Goal: Task Accomplishment & Management: Manage account settings

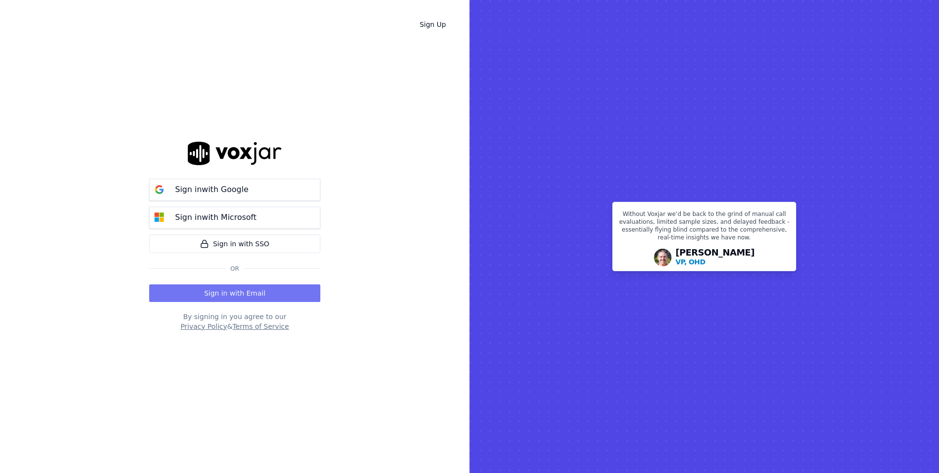
click at [206, 299] on button "Sign in with Email" at bounding box center [234, 294] width 171 height 18
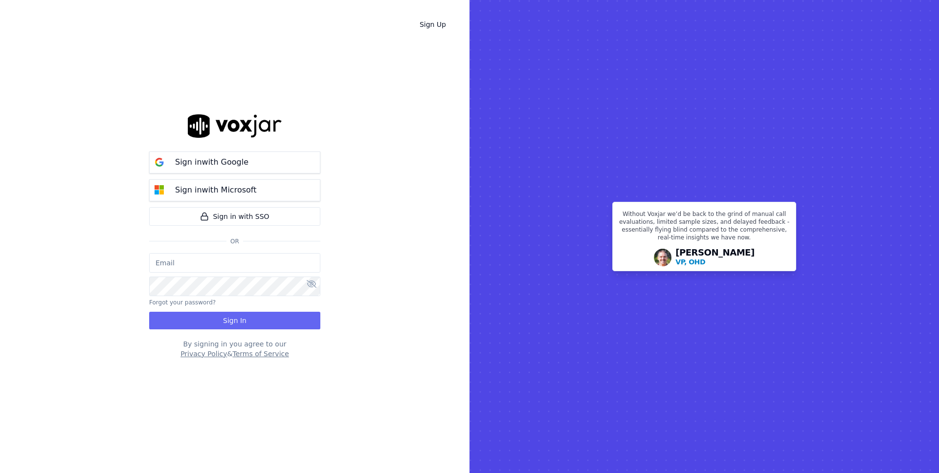
click at [206, 300] on div "Forgot your password? Sign In" at bounding box center [234, 291] width 171 height 76
click at [200, 304] on button "Forgot your password?" at bounding box center [182, 303] width 67 height 8
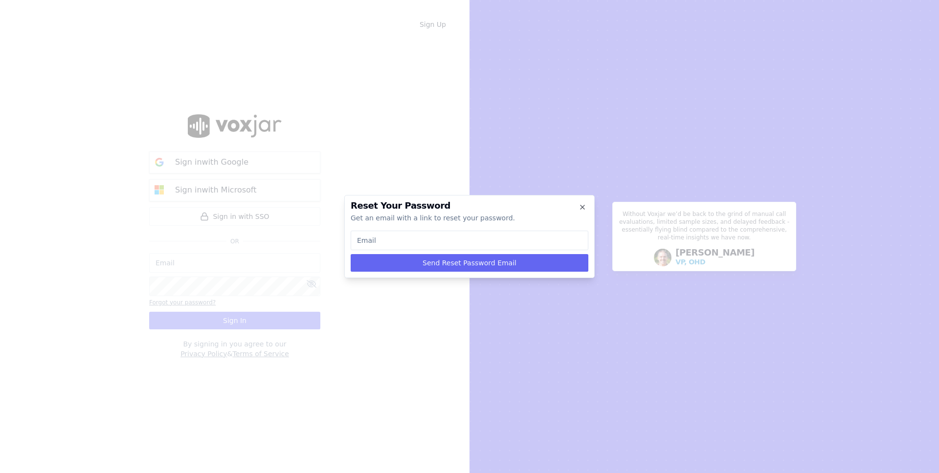
type input "m"
type input "ma"
type input "mat"
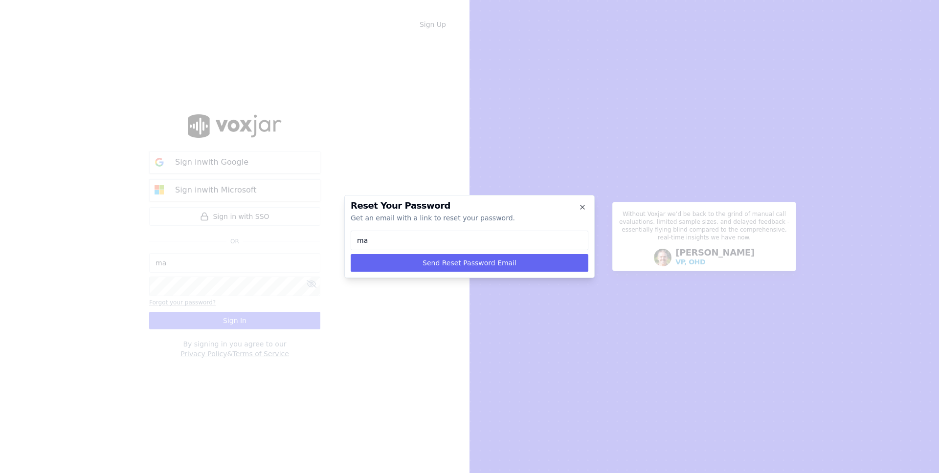
type input "mat"
type input "matt"
type input "matt@"
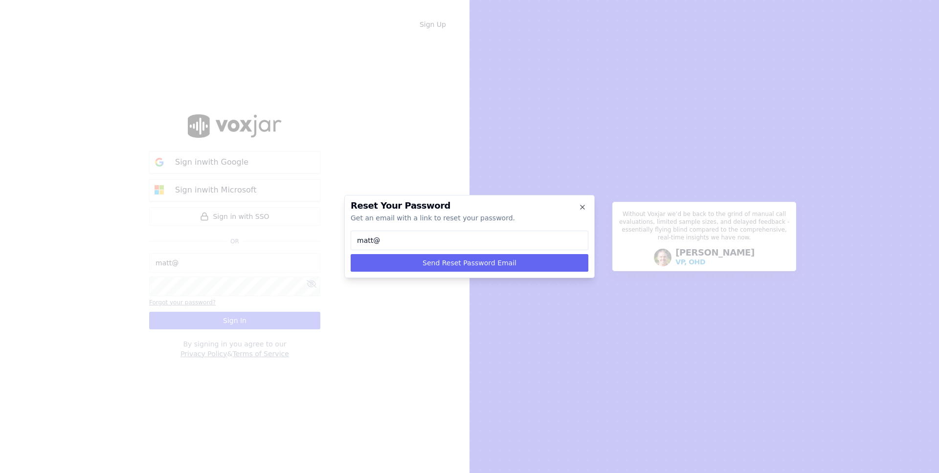
type input "matt@v"
type input "matt@vo"
type input "matt@vox"
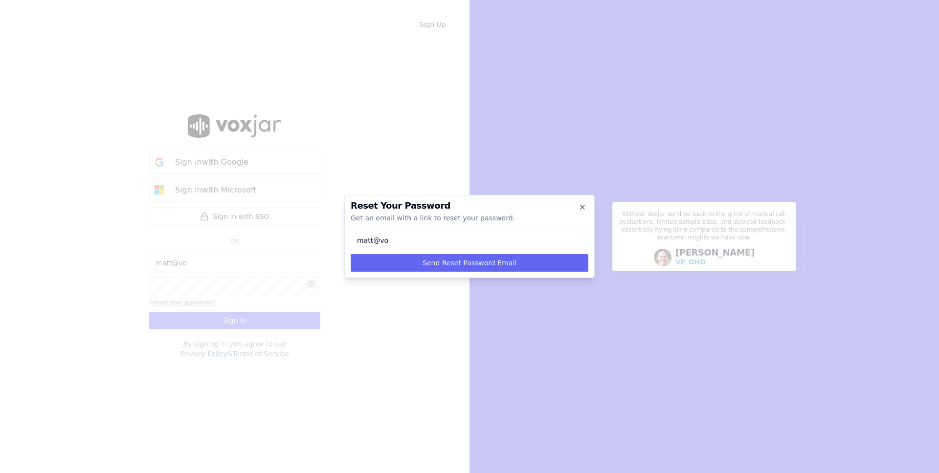
type input "matt@vox"
type input "matt@voxj"
type input "matt@voxja"
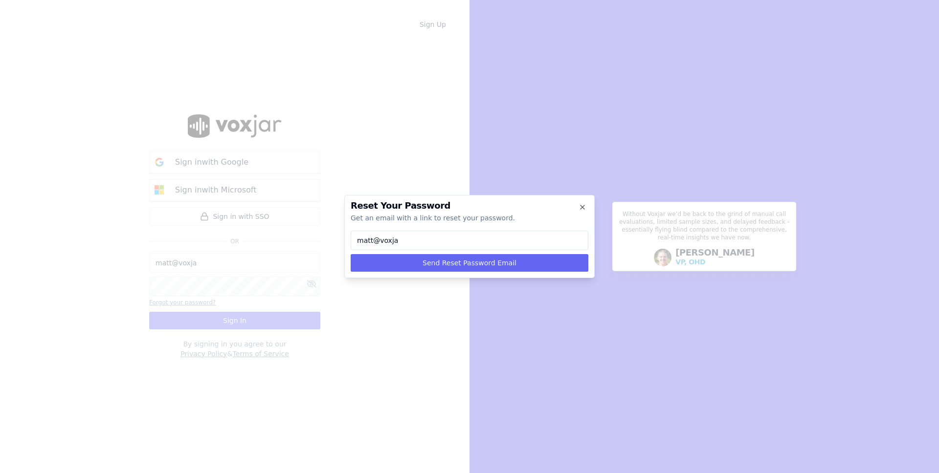
type input "matt@voxjar"
type input "matt@voxjar."
type input "matt@voxjar.c"
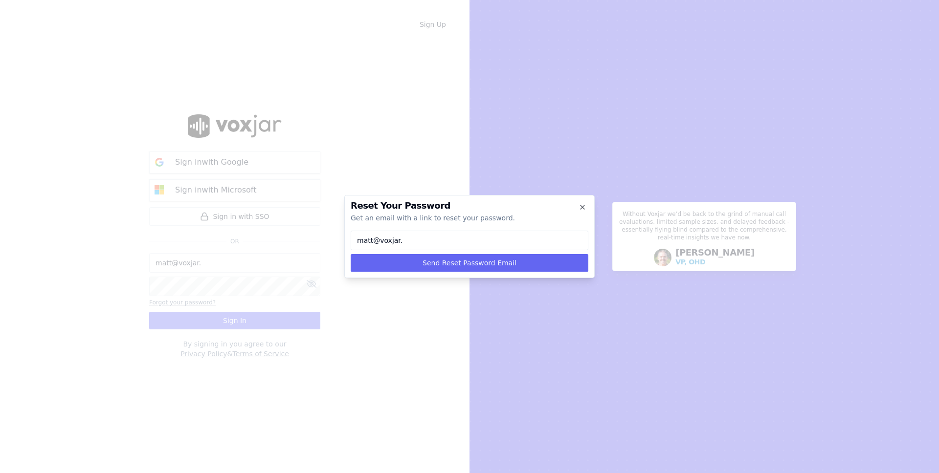
type input "matt@voxjar.c"
type input "[EMAIL_ADDRESS][DOMAIN_NAME]"
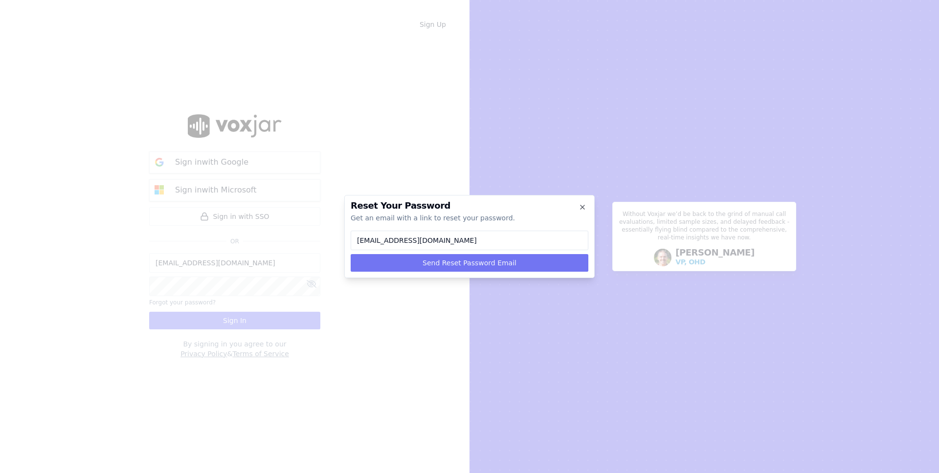
click at [431, 260] on button "Send Reset Password Email" at bounding box center [470, 263] width 238 height 18
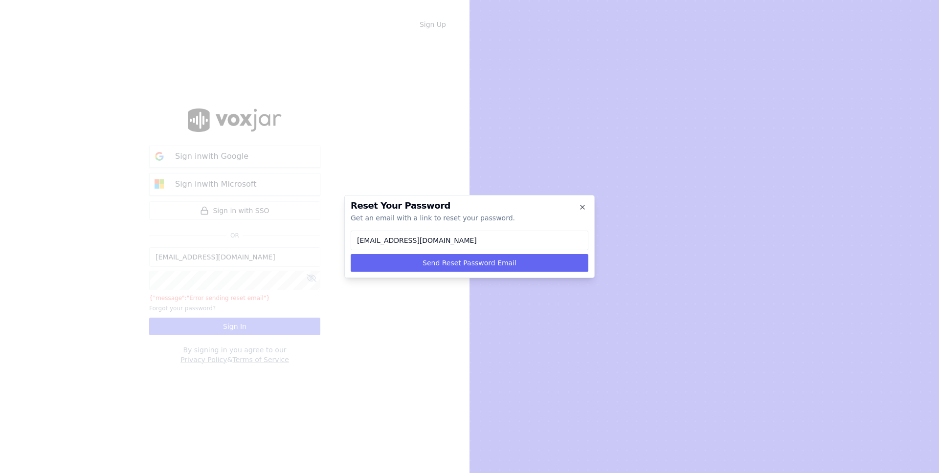
click at [394, 245] on input "[EMAIL_ADDRESS][DOMAIN_NAME]" at bounding box center [470, 241] width 238 height 20
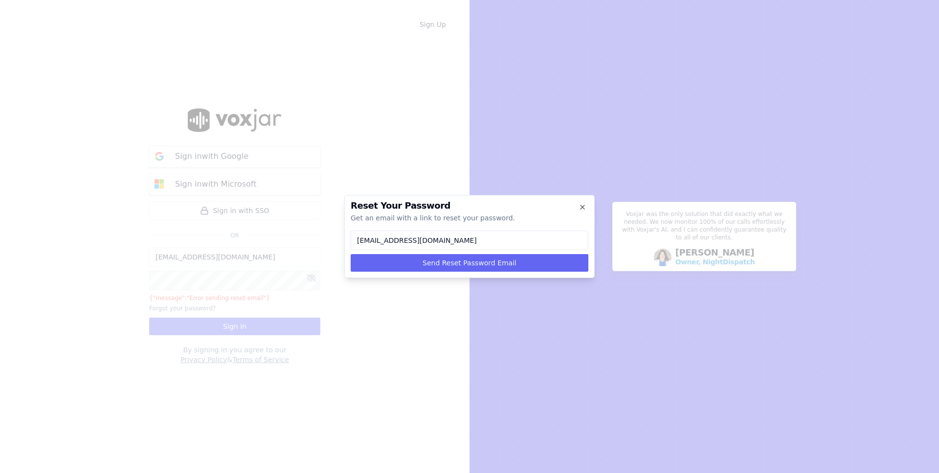
click at [385, 246] on input "[EMAIL_ADDRESS][DOMAIN_NAME]" at bounding box center [470, 241] width 238 height 20
type input "matt@voxjar."
type input "matt@voxjar"
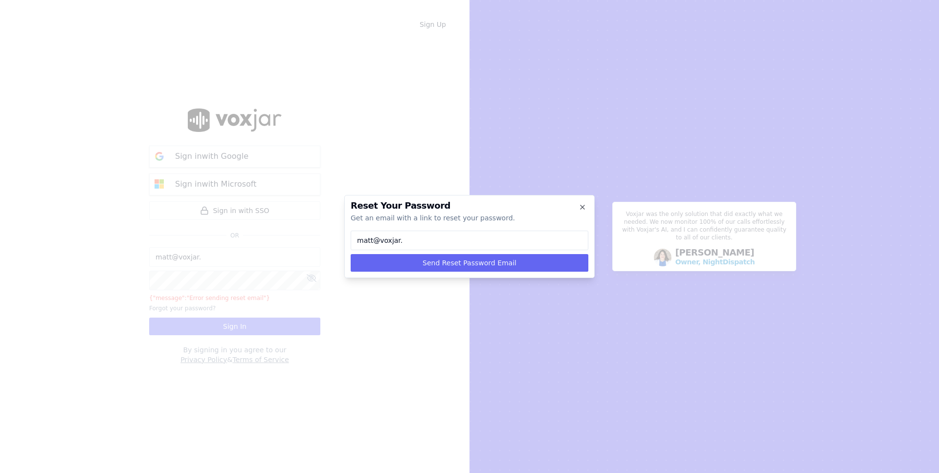
type input "matt@voxjar"
type input "matt@voxja"
type input "matt@voxj"
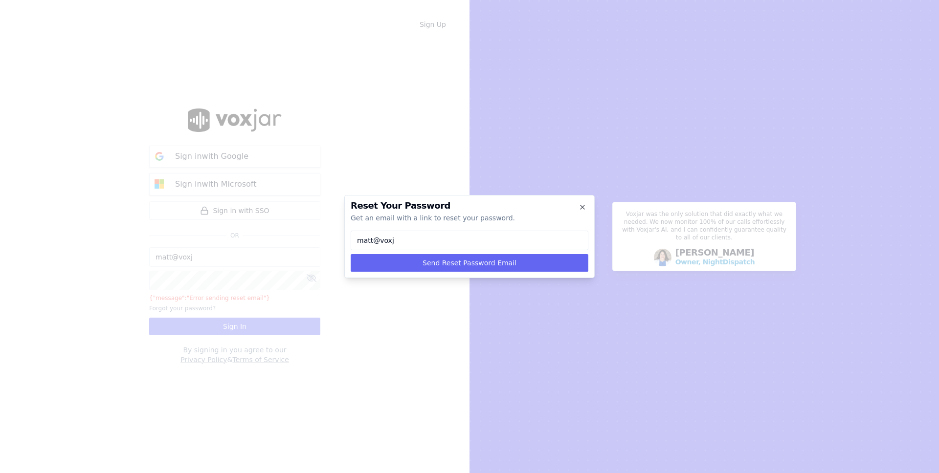
type input "matt@vox"
type input "matt@vo"
type input "matt@v"
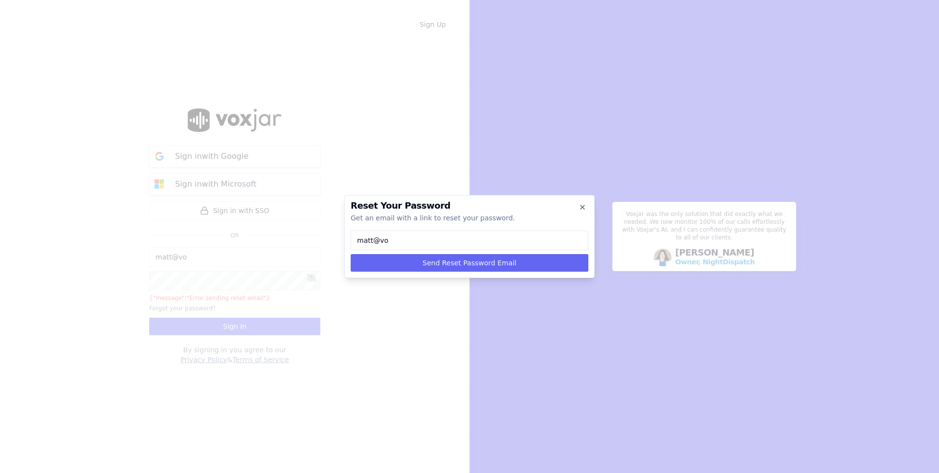
type input "matt@v"
type input "matt@"
type input "matt@s"
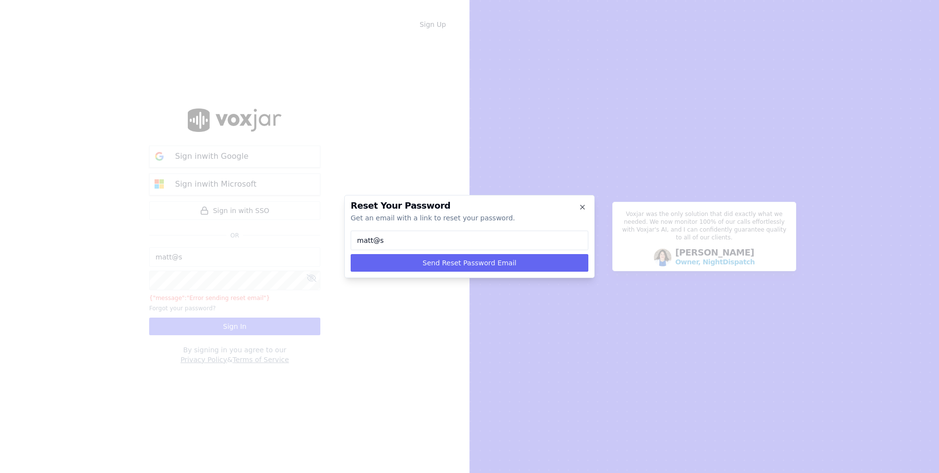
type input "matt@sh"
type input "matt@shy"
type input "matt@shyf"
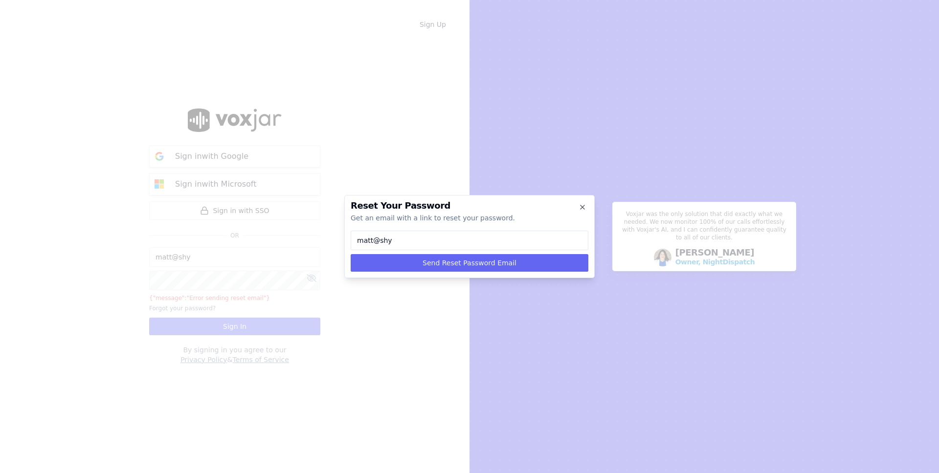
type input "matt@shyf"
type input "matt@shyft"
type input "[PERSON_NAME]"
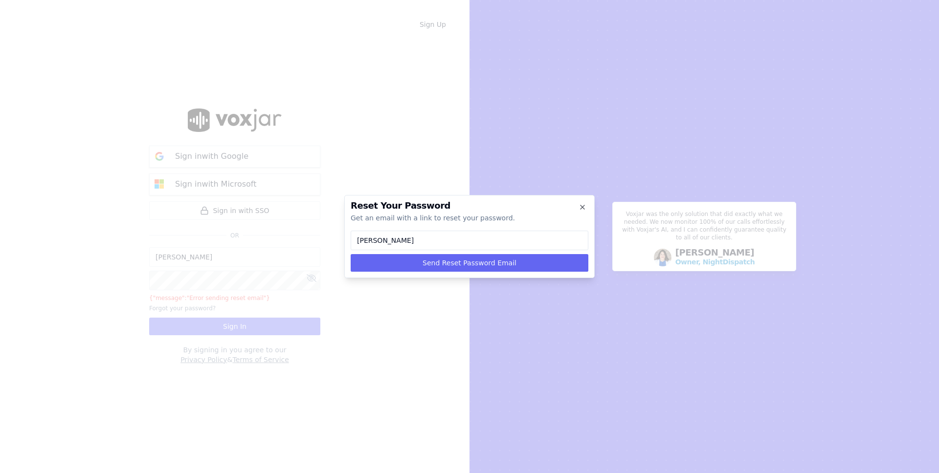
type input "matt@shyftof"
type input "[PERSON_NAME]"
type input "[PERSON_NAME]."
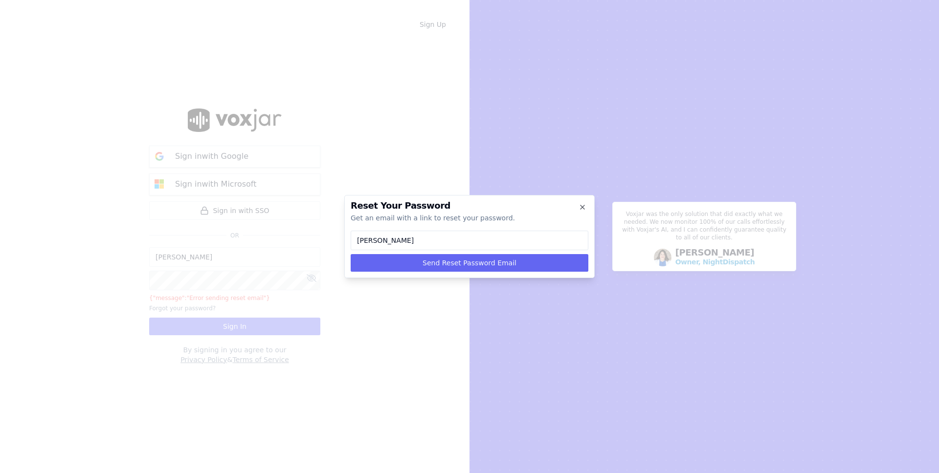
type input "[PERSON_NAME]."
type input "matt@shyftoff.c"
type input "[EMAIL_ADDRESS][DOMAIN_NAME]"
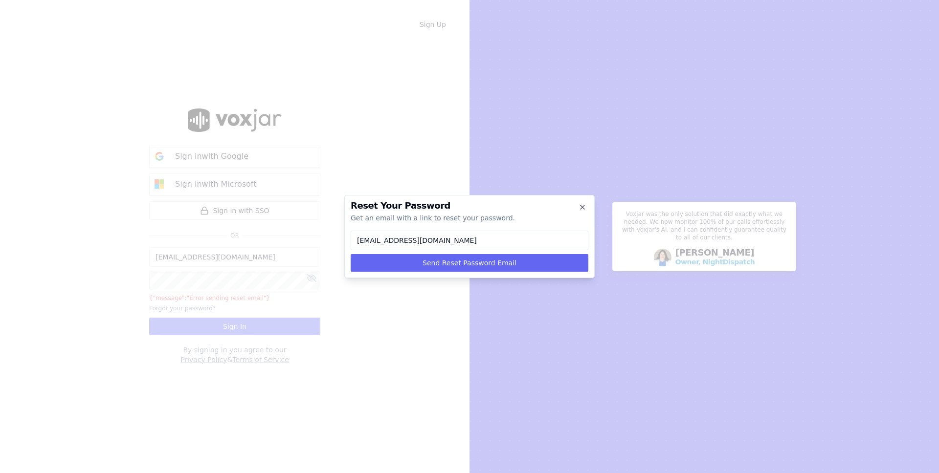
type input "[EMAIL_ADDRESS][DOMAIN_NAME]"
click at [469, 261] on button "Send Reset Password Email" at bounding box center [470, 263] width 238 height 18
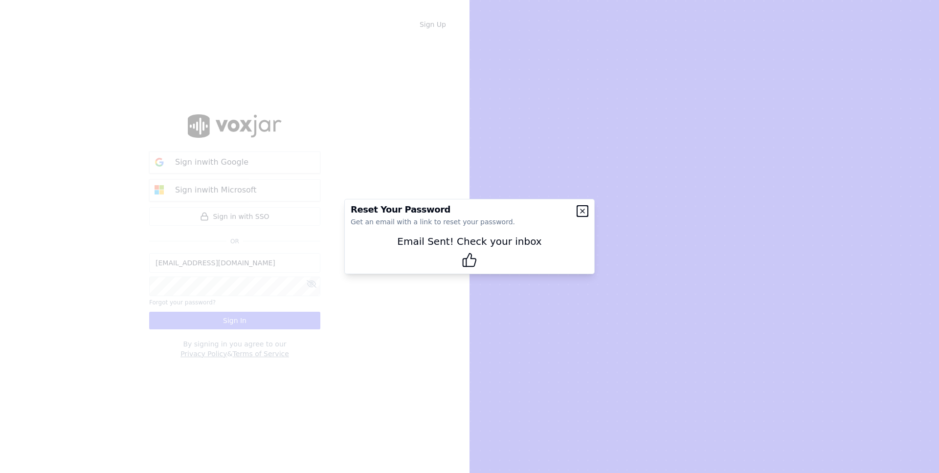
click at [579, 211] on icon "button" at bounding box center [583, 211] width 8 height 8
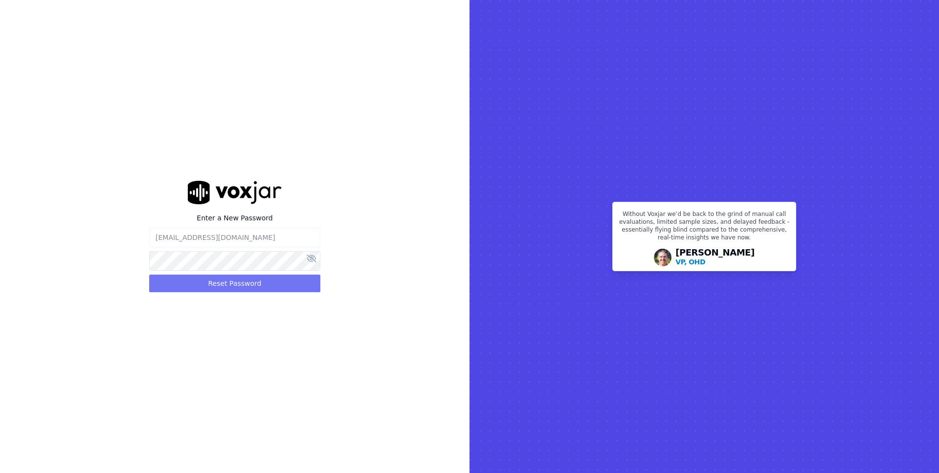
click at [233, 288] on button "Reset Password" at bounding box center [234, 284] width 171 height 18
